Goal: Information Seeking & Learning: Learn about a topic

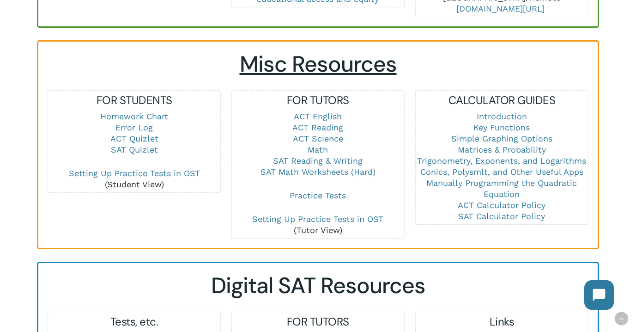
scroll to position [609, 0]
click at [306, 155] on link "SAT Reading & Writing" at bounding box center [318, 160] width 90 height 10
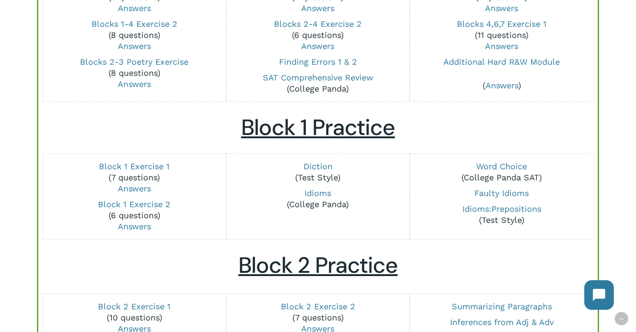
scroll to position [186, 0]
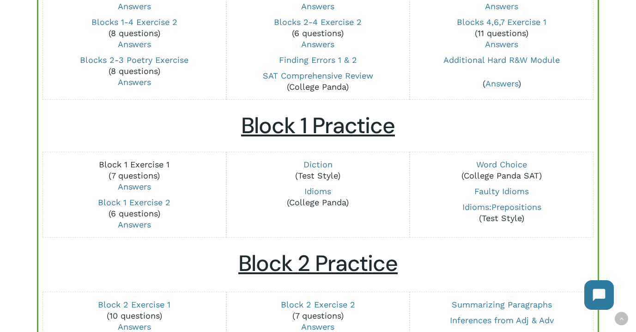
click at [152, 161] on link "Block 1 Exercise 1" at bounding box center [134, 164] width 71 height 10
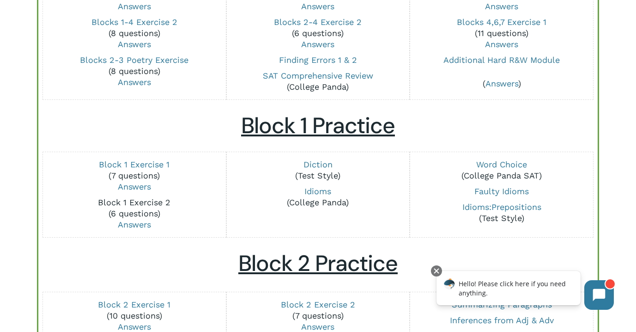
click at [129, 206] on link "Block 1 Exercise 2" at bounding box center [134, 202] width 73 height 10
